Goal: Task Accomplishment & Management: Manage account settings

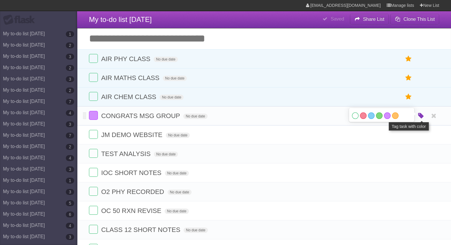
click at [419, 116] on icon "button" at bounding box center [420, 116] width 8 height 8
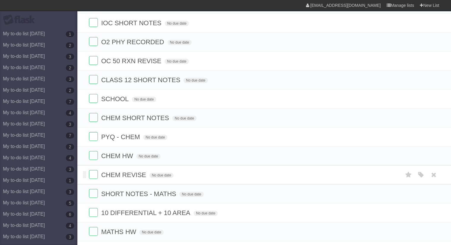
scroll to position [259, 0]
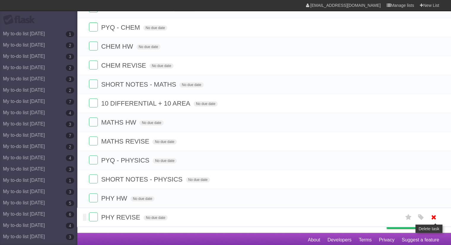
click at [435, 212] on icon at bounding box center [433, 217] width 8 height 10
click at [433, 176] on icon at bounding box center [433, 179] width 8 height 10
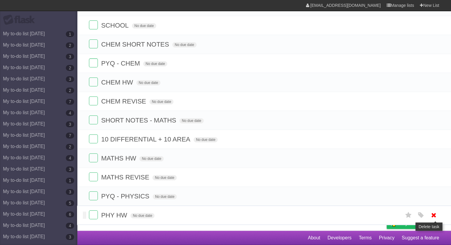
scroll to position [221, 0]
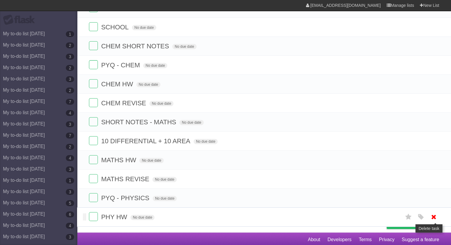
click at [432, 218] on icon at bounding box center [433, 217] width 8 height 10
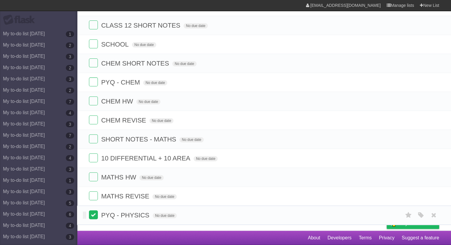
click at [96, 213] on label at bounding box center [93, 214] width 9 height 9
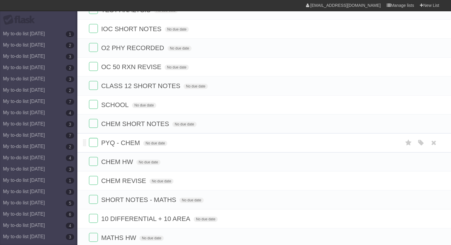
scroll to position [173, 0]
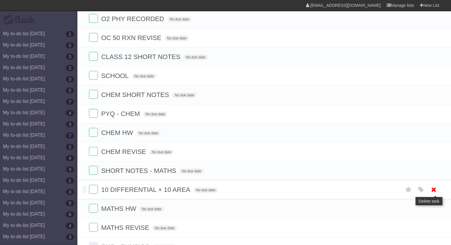
click at [435, 189] on icon at bounding box center [433, 190] width 8 height 10
click at [434, 169] on icon at bounding box center [433, 171] width 8 height 10
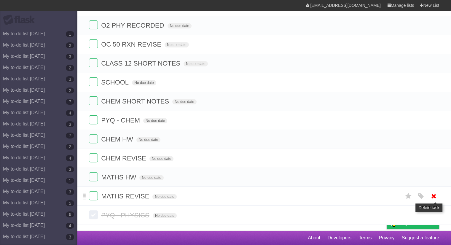
scroll to position [165, 0]
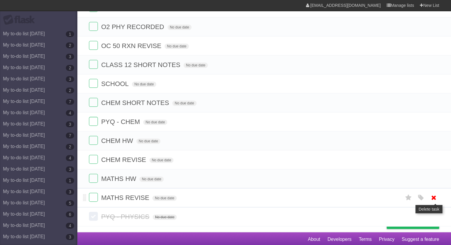
click at [432, 204] on li "MATHS REVISE No due date White Red Blue Green Purple Orange" at bounding box center [264, 197] width 374 height 19
click at [435, 196] on icon at bounding box center [433, 198] width 8 height 10
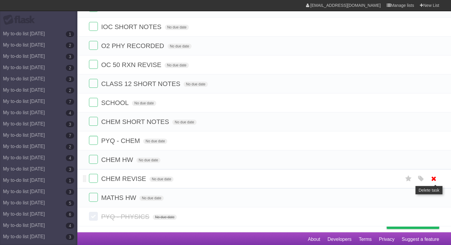
click at [437, 179] on icon at bounding box center [433, 179] width 8 height 10
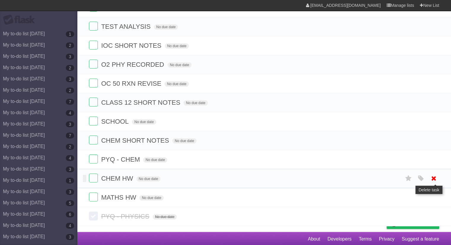
click at [435, 178] on icon at bounding box center [433, 178] width 8 height 10
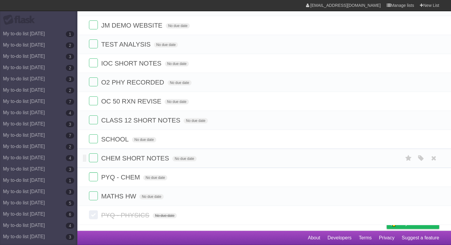
scroll to position [108, 0]
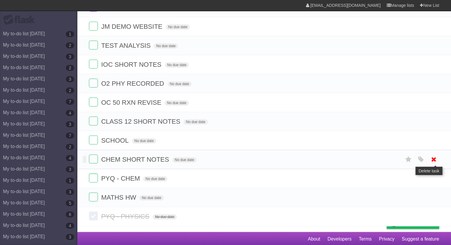
click at [435, 159] on icon at bounding box center [433, 159] width 8 height 10
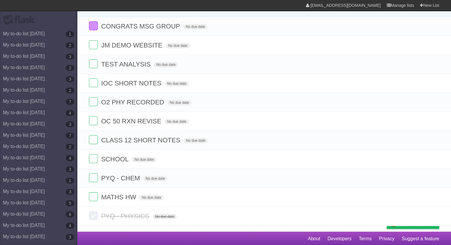
click at [435, 160] on icon at bounding box center [433, 159] width 8 height 10
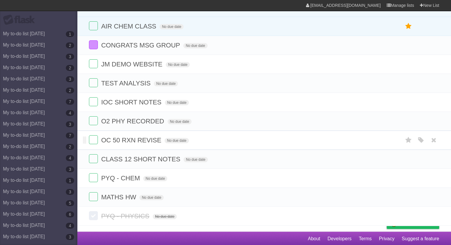
click at [146, 142] on span "OC 50 RXN REVISE" at bounding box center [132, 139] width 62 height 7
type input "******"
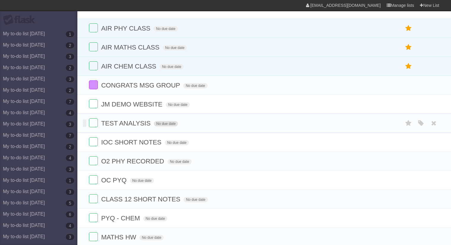
scroll to position [41, 0]
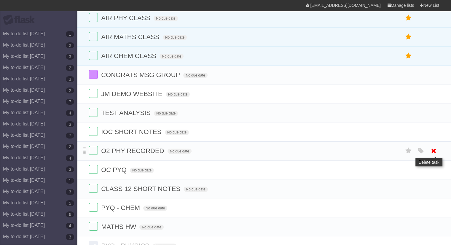
click at [429, 151] on icon at bounding box center [433, 151] width 8 height 10
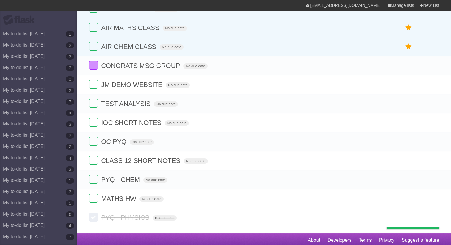
scroll to position [52, 0]
